Goal: Task Accomplishment & Management: Manage account settings

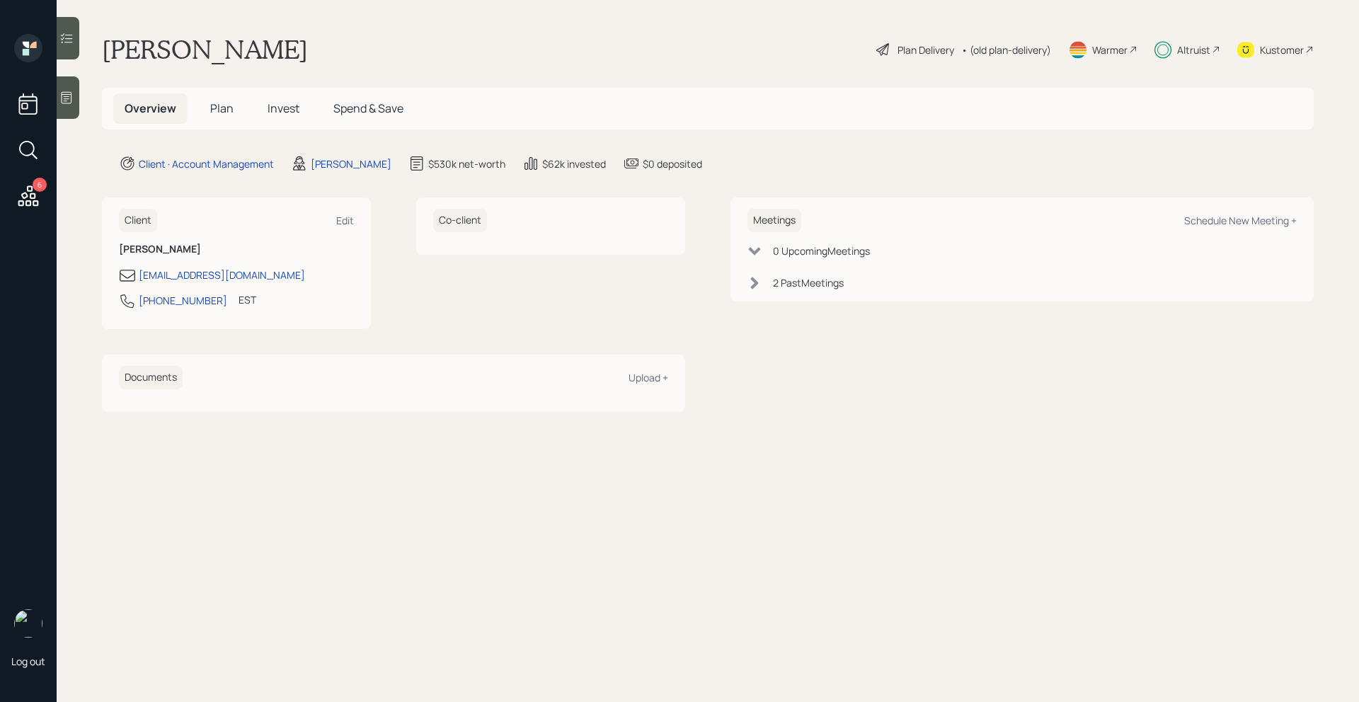
click at [286, 113] on span "Invest" at bounding box center [283, 108] width 32 height 16
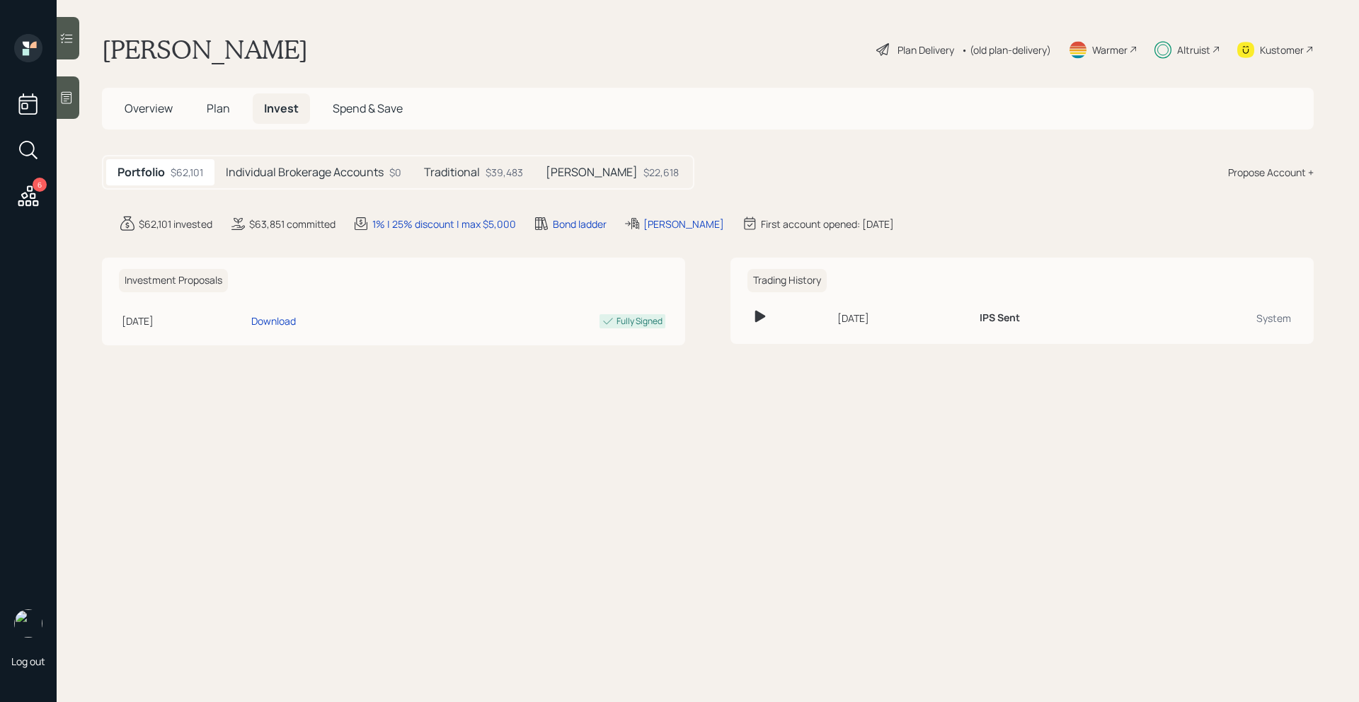
click at [300, 166] on h5 "Individual Brokerage Accounts" at bounding box center [305, 172] width 158 height 13
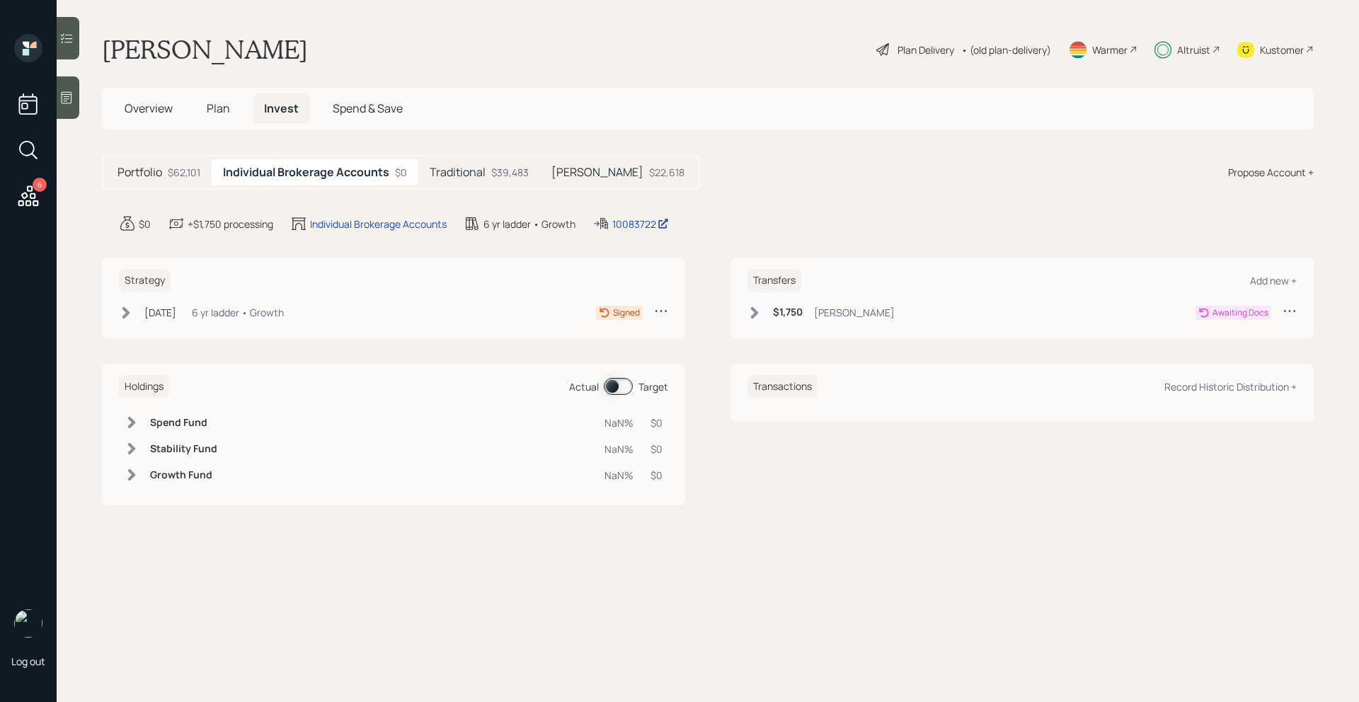
click at [497, 177] on div "$39,483" at bounding box center [510, 172] width 38 height 15
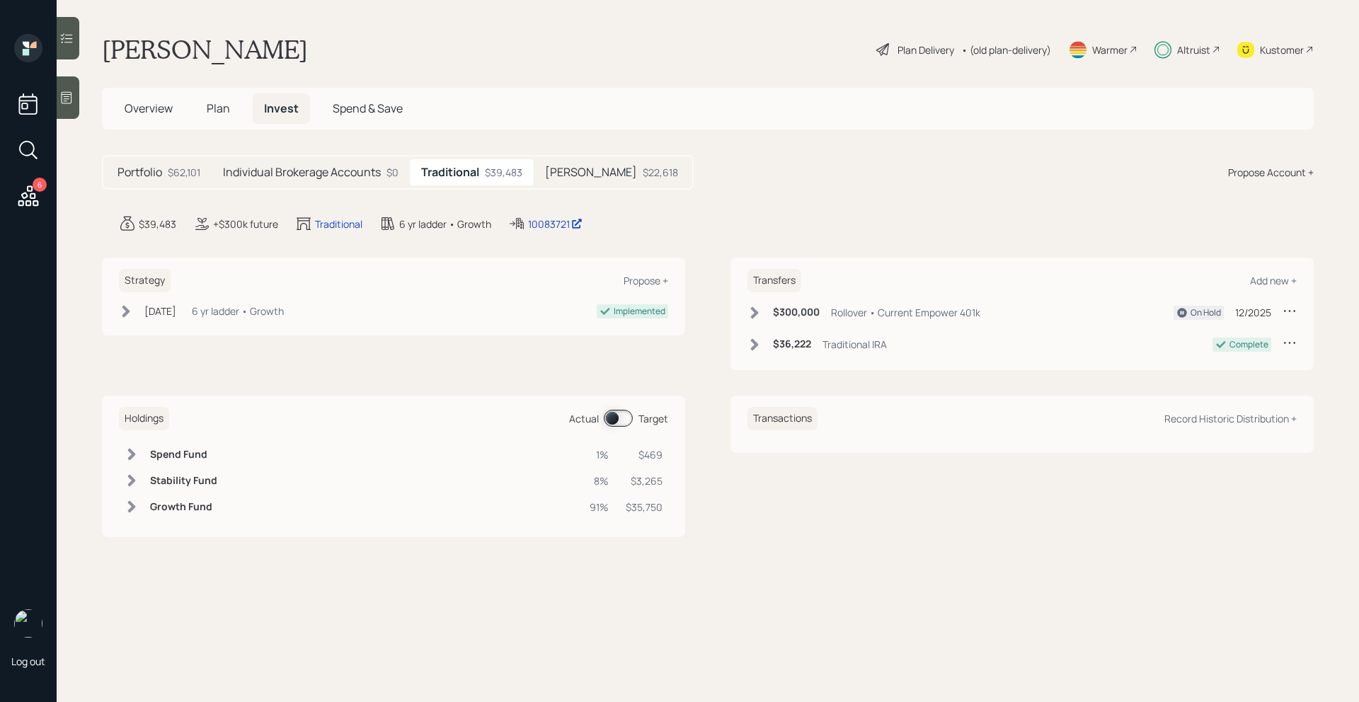
click at [642, 174] on div "$22,618" at bounding box center [659, 172] width 35 height 15
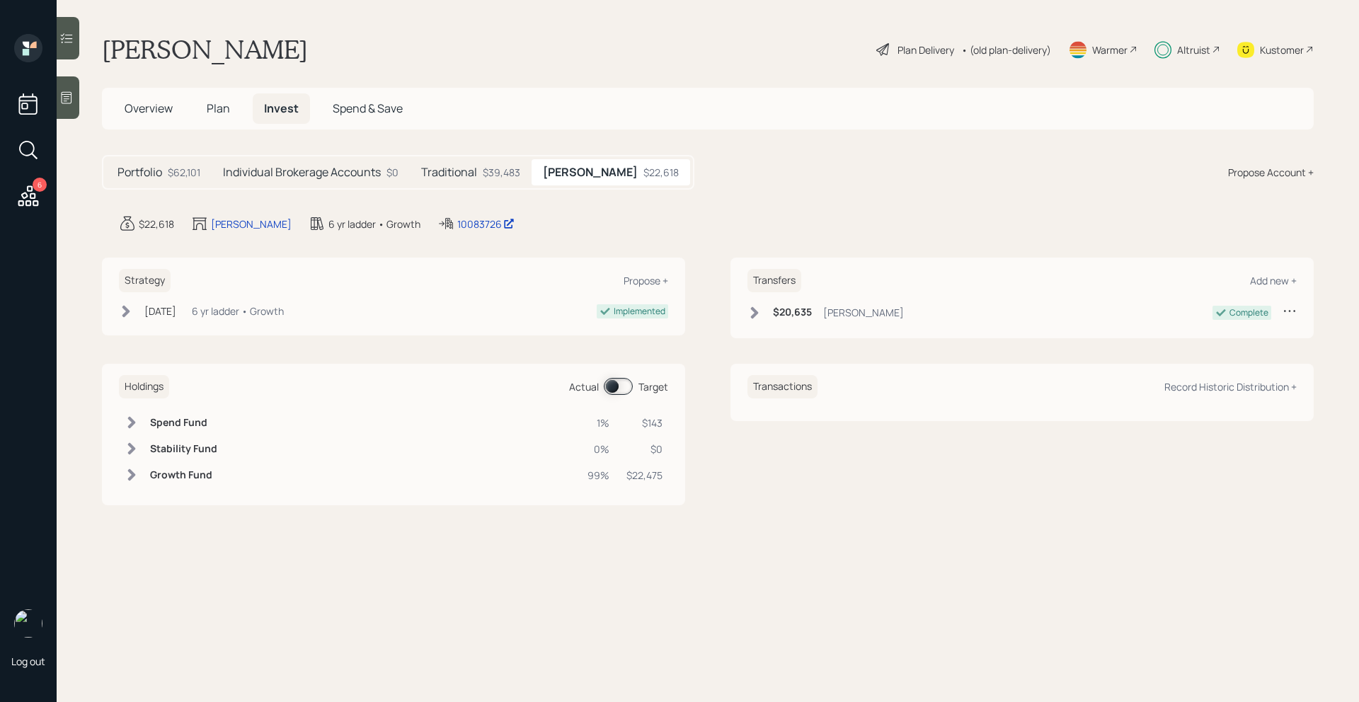
click at [329, 175] on h5 "Individual Brokerage Accounts" at bounding box center [302, 172] width 158 height 13
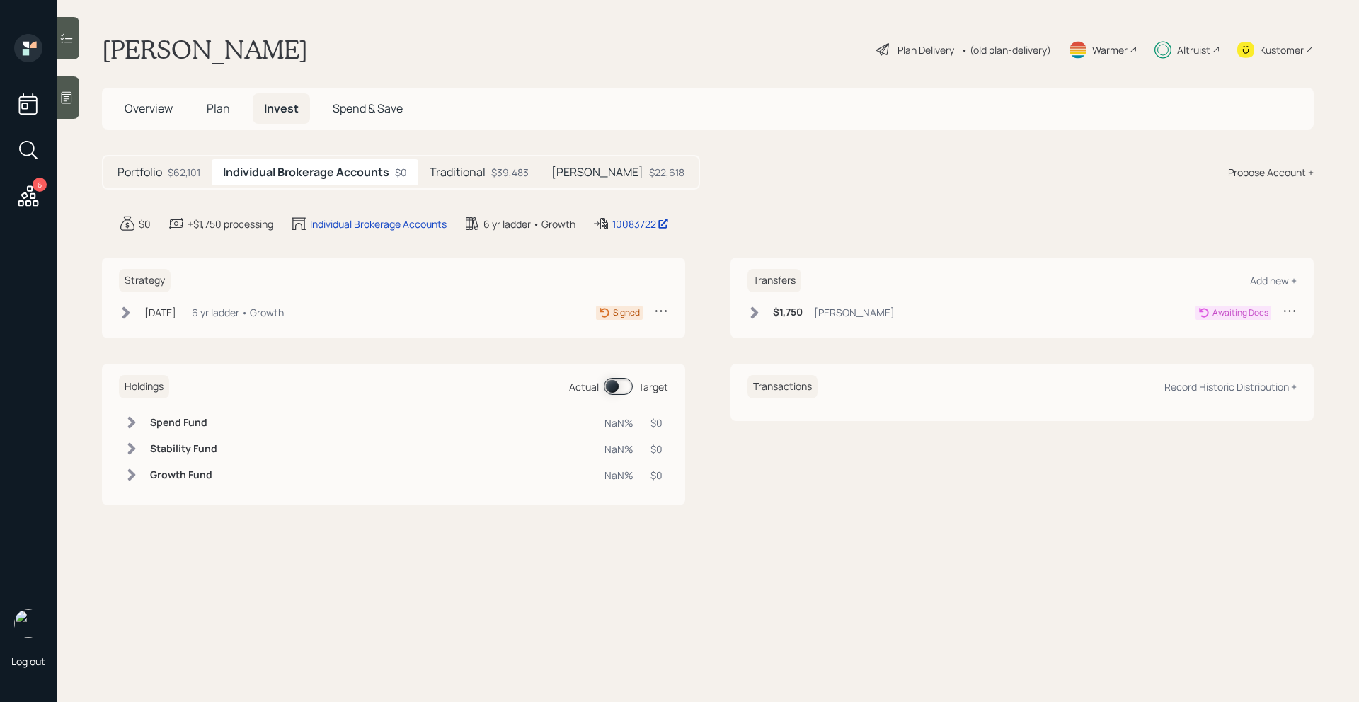
click at [750, 315] on icon at bounding box center [754, 313] width 14 height 14
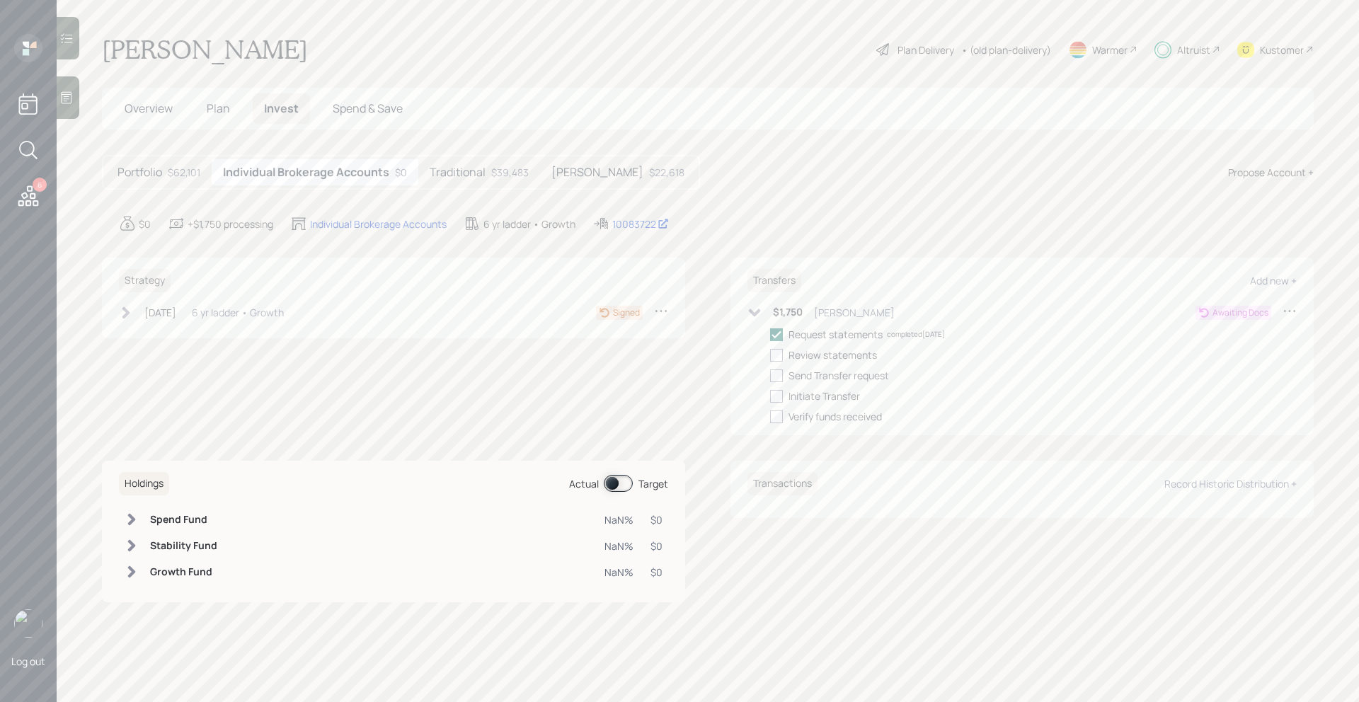
click at [750, 315] on icon at bounding box center [754, 313] width 14 height 14
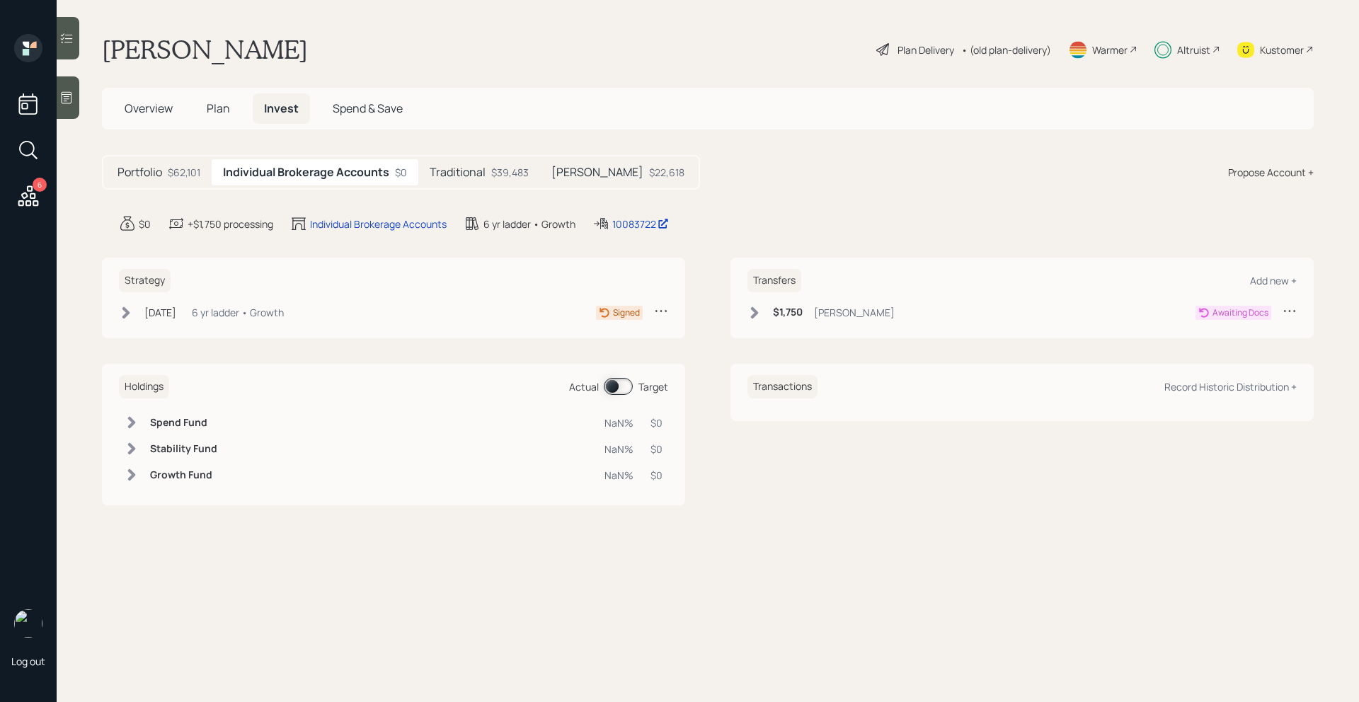
click at [1287, 46] on div "Kustomer" at bounding box center [1281, 49] width 44 height 15
click at [1296, 312] on div "Transfers Add new + $1,750 [PERSON_NAME] Awaiting Docs" at bounding box center [1021, 298] width 583 height 81
click at [1293, 312] on icon at bounding box center [1289, 311] width 14 height 14
click at [1247, 353] on div "Cancel Transfer" at bounding box center [1245, 351] width 102 height 13
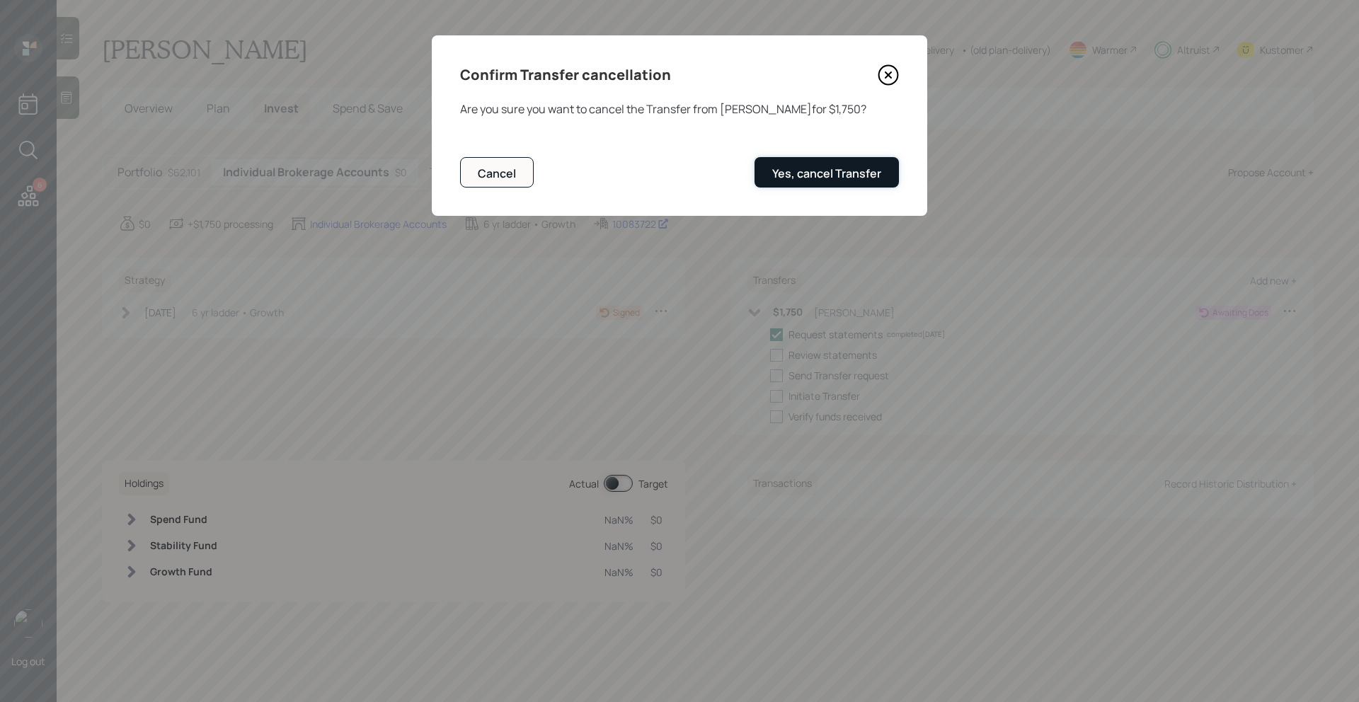
click at [876, 180] on div "Yes, cancel Transfer" at bounding box center [826, 174] width 109 height 16
